Goal: Find specific page/section: Find specific page/section

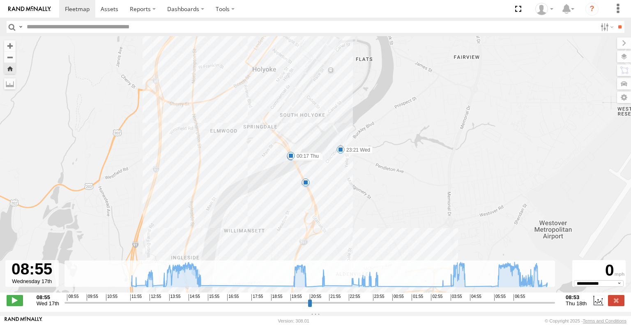
select select "**********"
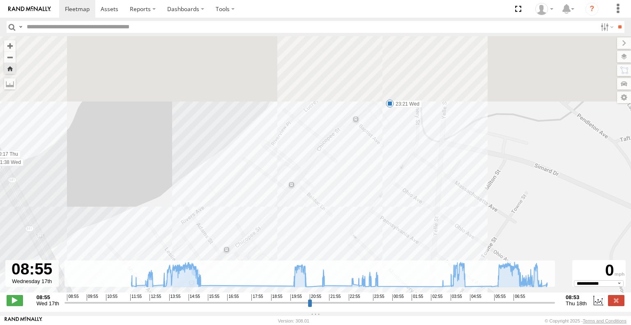
drag, startPoint x: 356, startPoint y: 101, endPoint x: 372, endPoint y: 264, distance: 163.4
click at [372, 264] on div "Commuter V-5 15:28 Wed 04:38 Thu 21:38 Wed 23:21 Wed 00:17 Thu 20:43 Wed 23:04 …" at bounding box center [315, 168] width 631 height 265
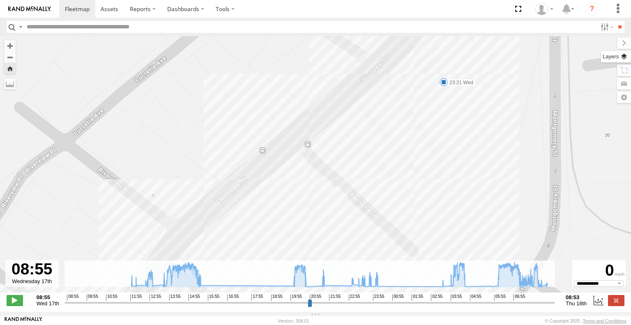
click at [625, 60] on label at bounding box center [616, 56] width 30 height 11
click at [0, 0] on label "Basemaps" at bounding box center [0, 0] width 0 height 0
click at [0, 0] on span "Satellite" at bounding box center [0, 0] width 0 height 0
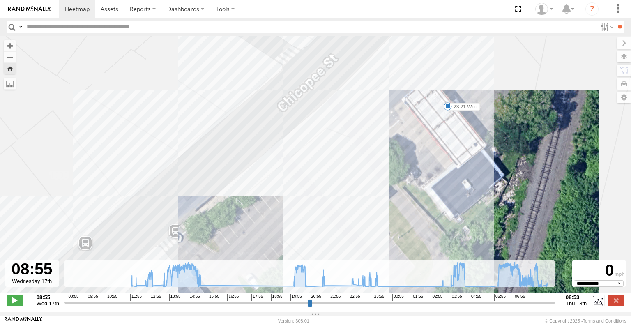
drag, startPoint x: 406, startPoint y: 108, endPoint x: 418, endPoint y: 168, distance: 61.8
click at [418, 168] on div "Commuter V-5 15:28 Wed 04:38 Thu 21:38 Wed 23:21 Wed 00:17 Thu 20:43 Wed 23:04 …" at bounding box center [315, 168] width 631 height 265
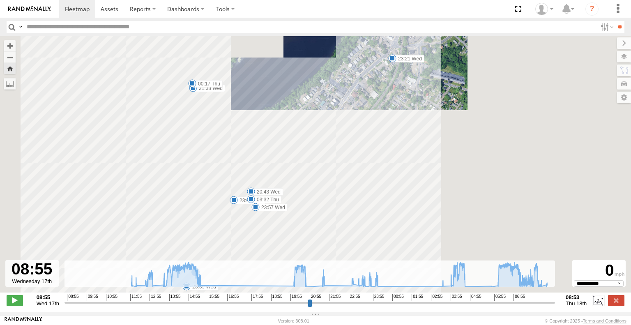
drag, startPoint x: 220, startPoint y: 215, endPoint x: 320, endPoint y: 105, distance: 148.5
click at [320, 106] on div "Commuter V-5 15:28 Wed 04:38 Thu 21:38 Wed 23:21 Wed 00:17 Thu 20:43 Wed 23:04 …" at bounding box center [315, 168] width 631 height 265
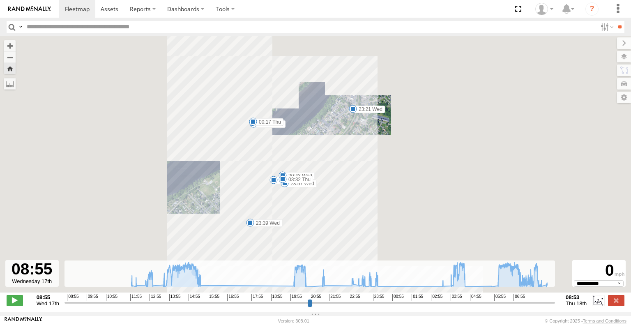
drag, startPoint x: 359, startPoint y: 152, endPoint x: 356, endPoint y: 175, distance: 23.1
click at [356, 175] on div "Commuter V-5 15:28 Wed 04:38 Thu 21:38 Wed 23:21 Wed 00:17 Thu 20:43 Wed 23:04 …" at bounding box center [315, 168] width 631 height 265
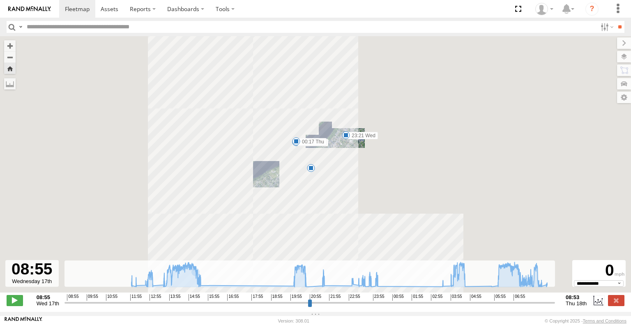
drag, startPoint x: 390, startPoint y: 188, endPoint x: 384, endPoint y: 184, distance: 7.6
click at [384, 184] on div "Commuter V-5 15:28 Wed 04:38 Thu 21:38 Wed 23:21 Wed 00:17 Thu 5" at bounding box center [315, 168] width 631 height 265
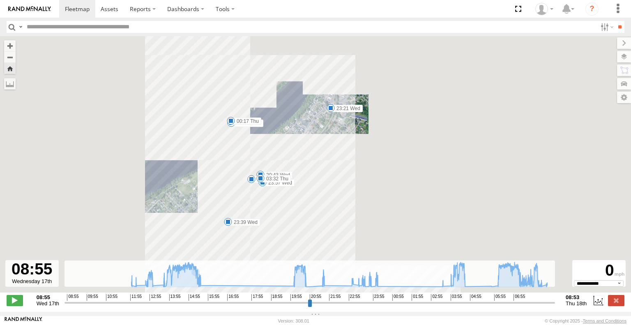
drag, startPoint x: 363, startPoint y: 158, endPoint x: 373, endPoint y: 170, distance: 14.9
click at [373, 170] on div "Commuter V-5 15:28 Wed 04:38 Thu 21:38 Wed 23:21 Wed 00:17 Thu 20:43 Wed 23:04 …" at bounding box center [315, 168] width 631 height 265
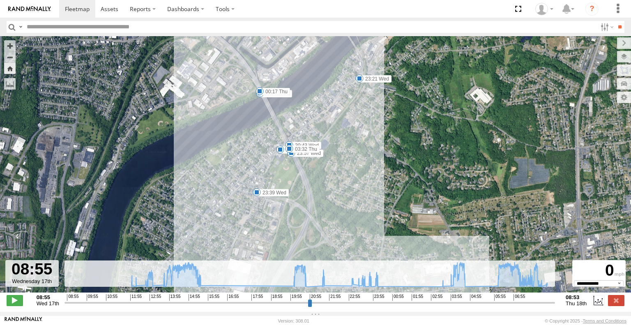
drag, startPoint x: 340, startPoint y: 175, endPoint x: 370, endPoint y: 145, distance: 41.8
click at [370, 145] on div "Commuter V-5 15:28 Wed 04:38 Thu 21:38 Wed 23:21 Wed 00:17 Thu 20:43 Wed 23:04 …" at bounding box center [315, 168] width 631 height 265
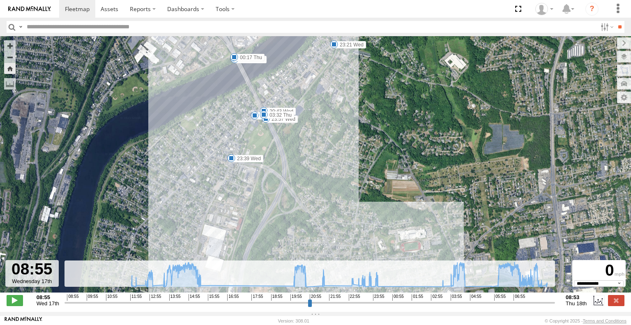
drag, startPoint x: 383, startPoint y: 180, endPoint x: 331, endPoint y: 127, distance: 74.6
click at [331, 127] on div "Commuter V-5 15:28 Wed 04:38 Thu 21:38 Wed 23:21 Wed 00:17 Thu 20:43 Wed 23:04 …" at bounding box center [315, 168] width 631 height 265
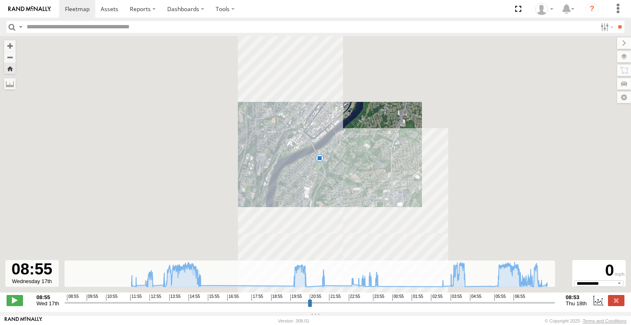
drag, startPoint x: 353, startPoint y: 131, endPoint x: 365, endPoint y: 179, distance: 49.8
click at [365, 179] on div "Commuter V-5 15:28 Wed 04:38 Thu 8" at bounding box center [315, 168] width 631 height 265
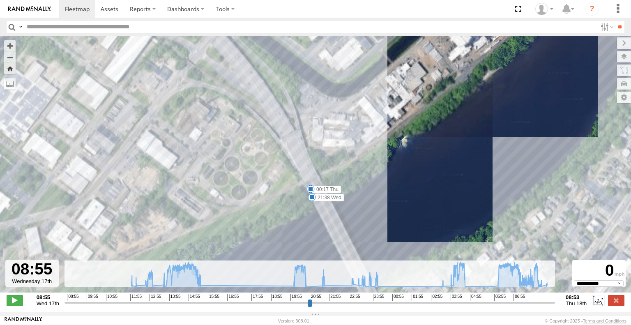
drag, startPoint x: 189, startPoint y: 91, endPoint x: 379, endPoint y: 236, distance: 239.1
click at [379, 236] on div "Commuter V-5 15:28 Wed 04:38 Thu 21:38 Wed 23:21 Wed 00:17 Thu 20:43 Wed 23:04 …" at bounding box center [315, 168] width 631 height 265
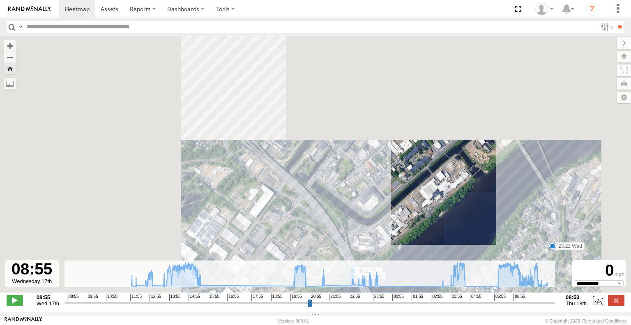
drag, startPoint x: 219, startPoint y: 109, endPoint x: 289, endPoint y: 223, distance: 134.0
click at [289, 223] on div "Commuter V-5 15:28 Wed 04:38 Thu 21:38 Wed 23:21 Wed 00:17 Thu 20:43 Wed 23:04 …" at bounding box center [315, 168] width 631 height 265
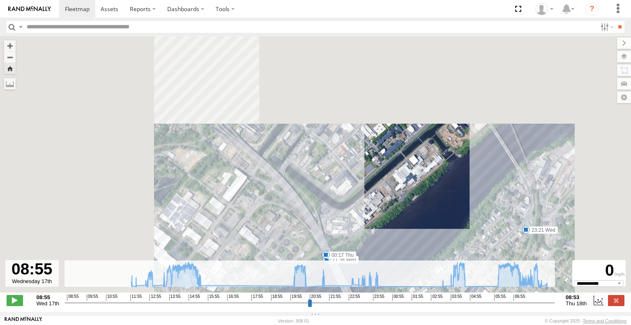
drag, startPoint x: 386, startPoint y: 197, endPoint x: 355, endPoint y: 175, distance: 38.0
click at [355, 175] on div "Commuter V-5 15:28 Wed 04:38 Thu 21:38 Wed 23:21 Wed 00:17 Thu 20:43 Wed 23:04 …" at bounding box center [315, 168] width 631 height 265
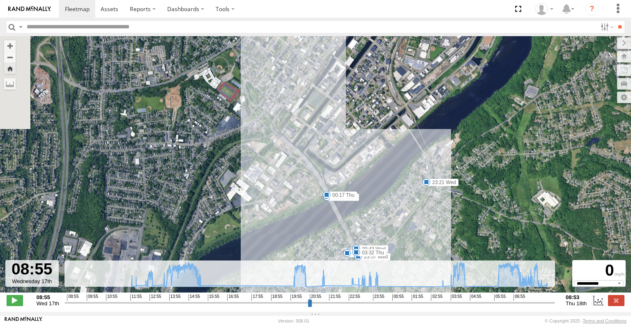
drag, startPoint x: 429, startPoint y: 208, endPoint x: 386, endPoint y: 191, distance: 47.3
click at [386, 191] on div "Commuter V-5 15:28 Wed 04:38 Thu 21:38 Wed 23:21 Wed 00:17 Thu 20:43 Wed 23:04 …" at bounding box center [315, 168] width 631 height 265
